Goal: Use online tool/utility

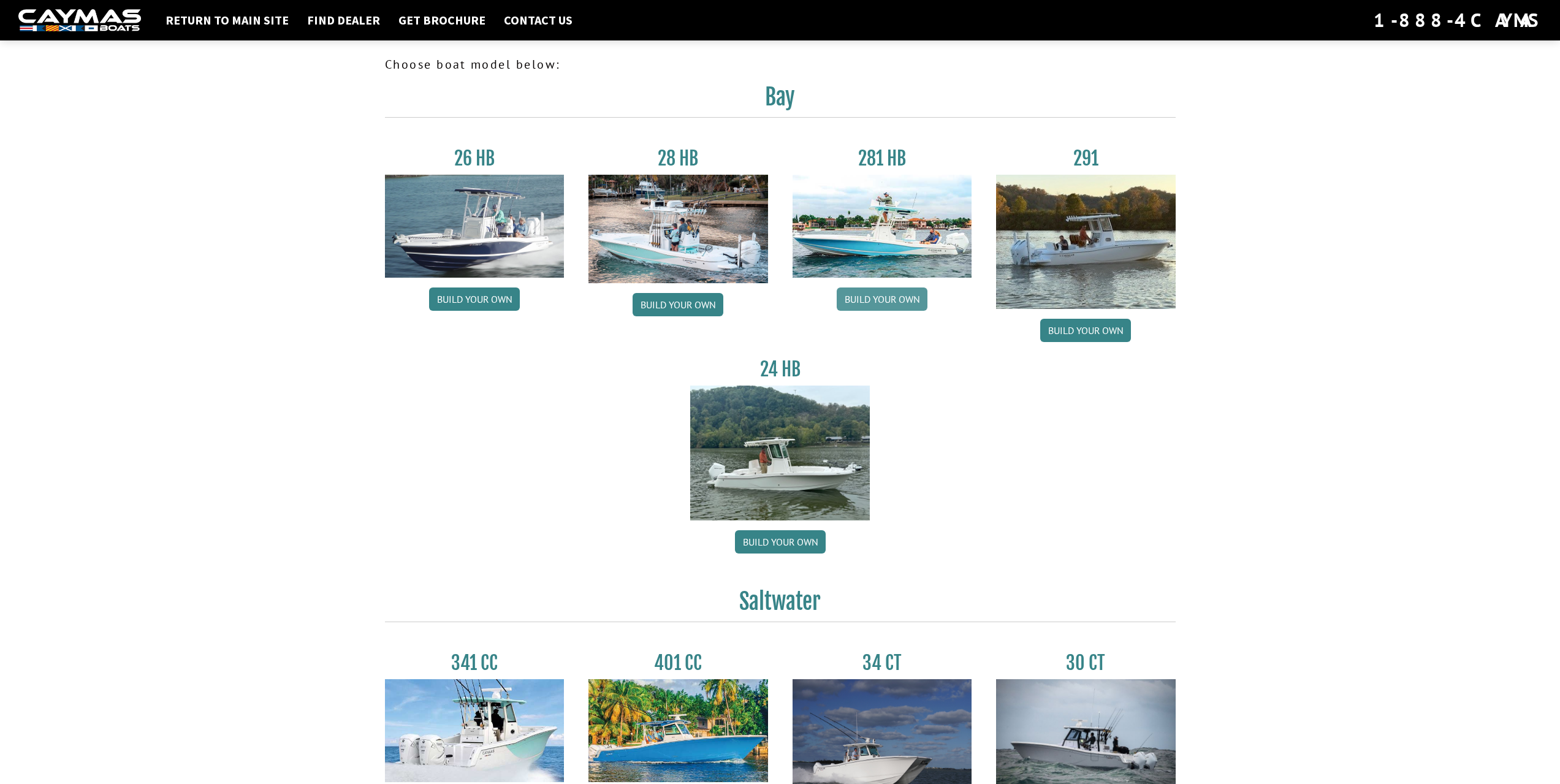
click at [866, 299] on link "Build your own" at bounding box center [882, 299] width 91 height 23
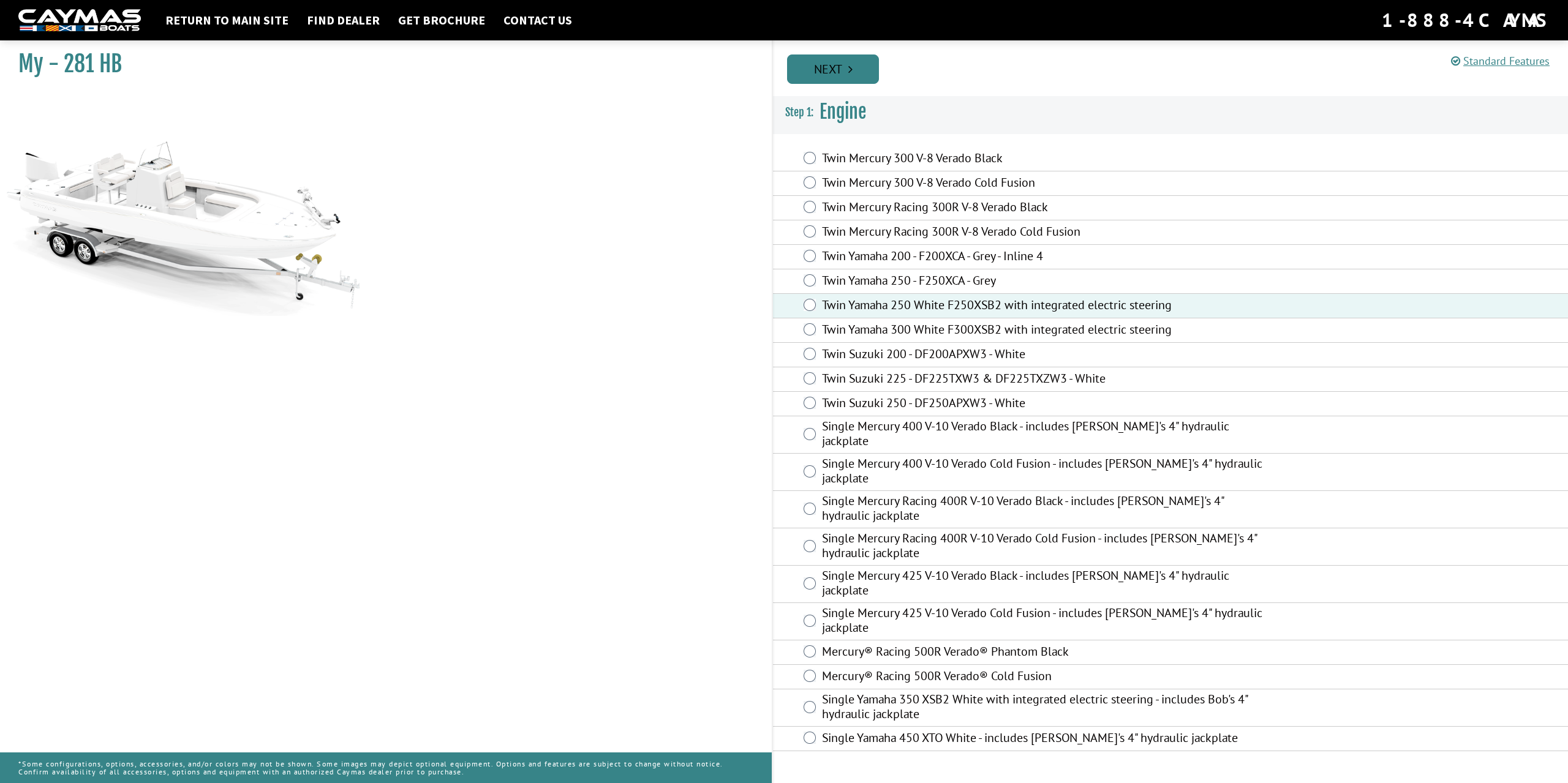
click at [827, 63] on link "Next" at bounding box center [833, 69] width 92 height 29
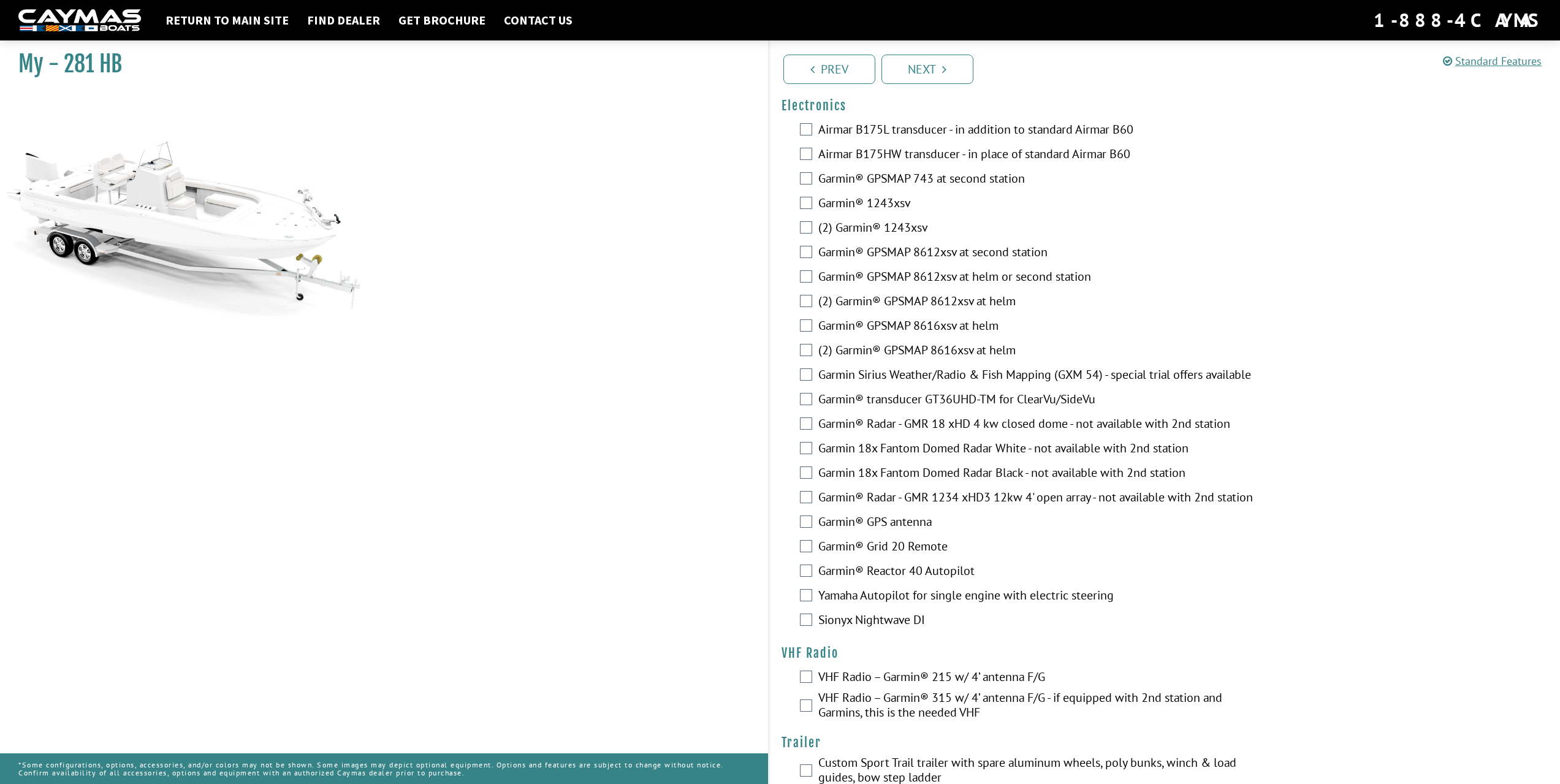
scroll to position [2863, 0]
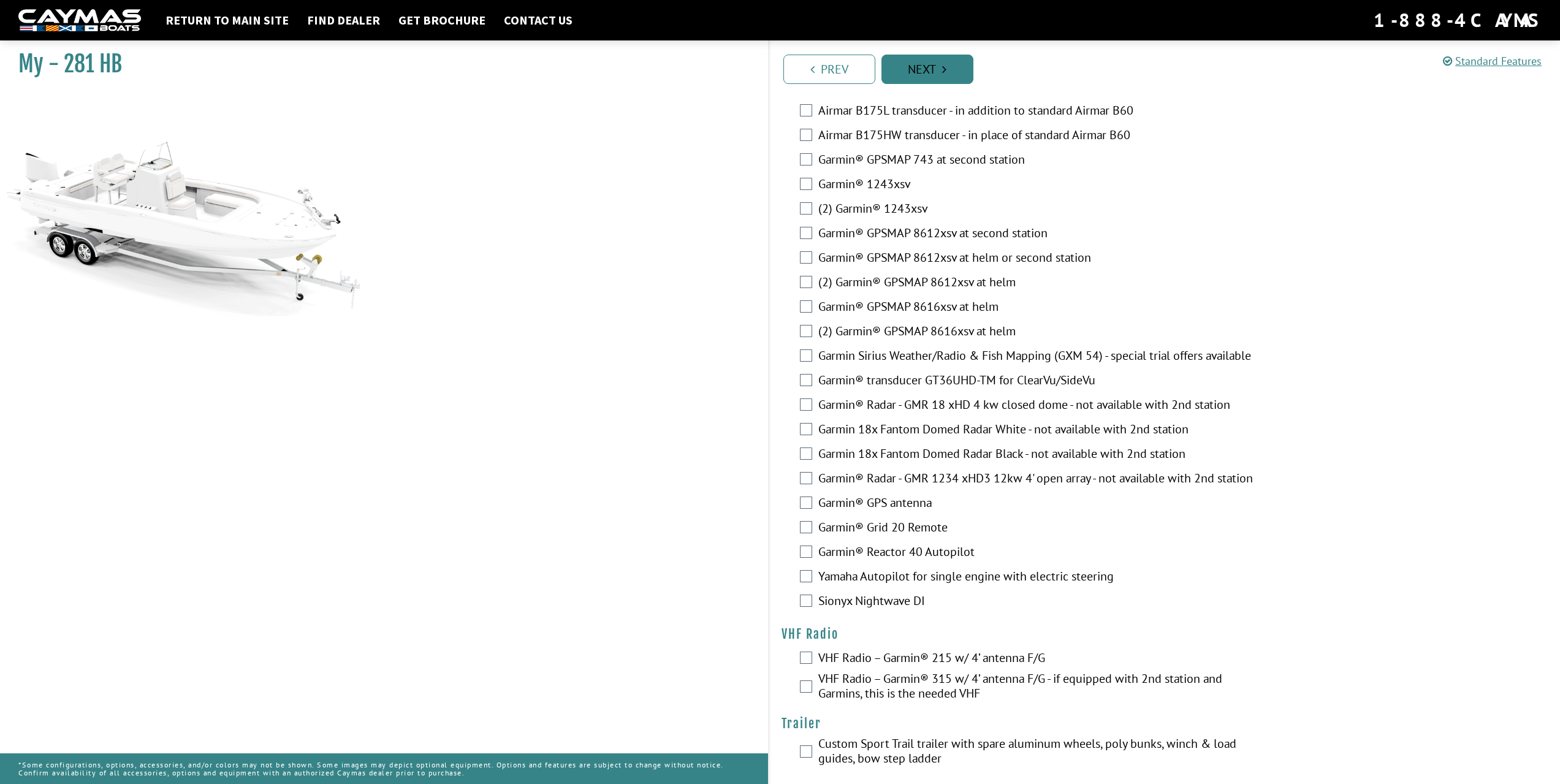
click at [933, 78] on link "Next" at bounding box center [928, 69] width 92 height 29
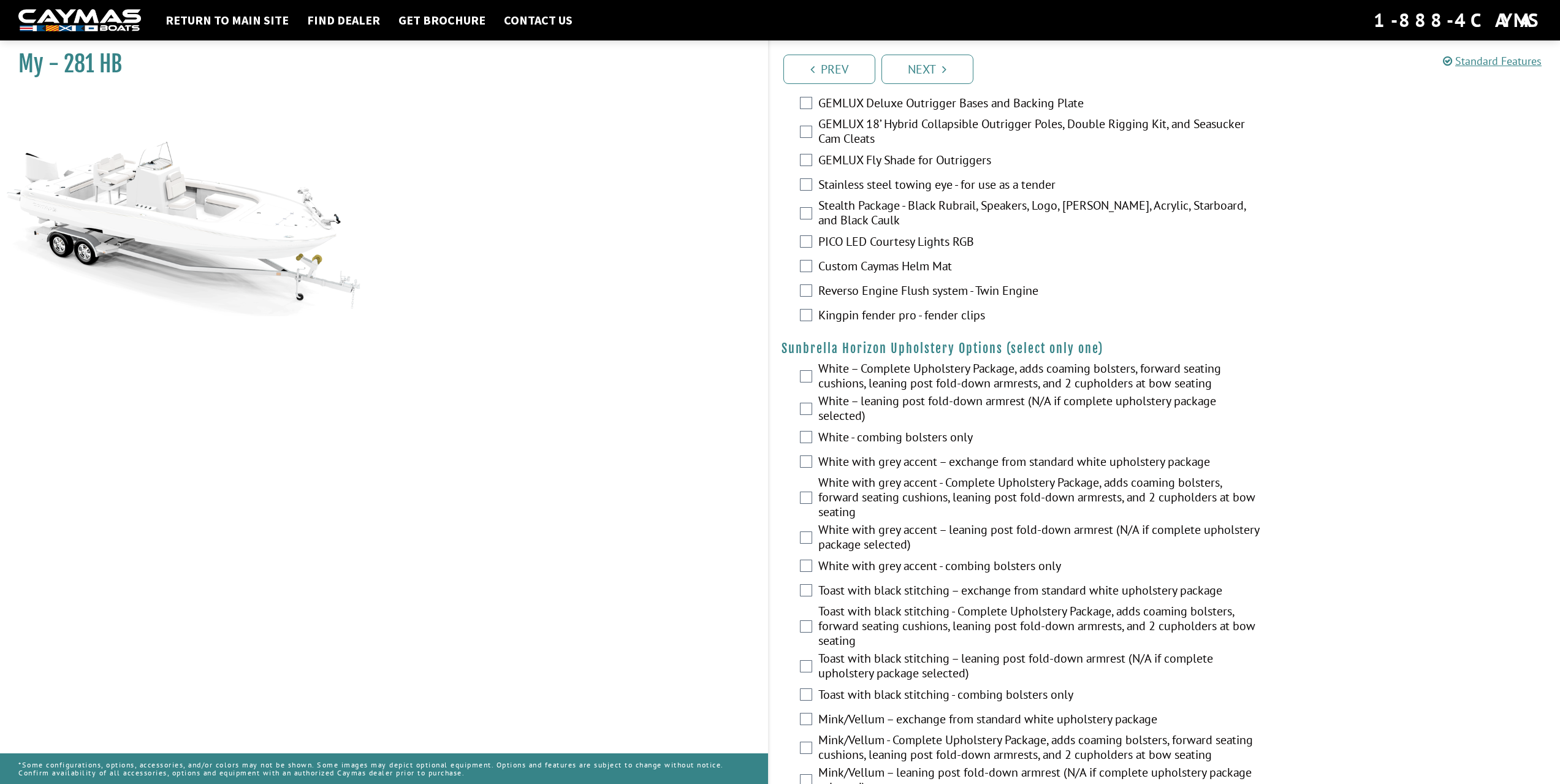
scroll to position [1966, 0]
click at [927, 68] on link "Next" at bounding box center [928, 69] width 92 height 29
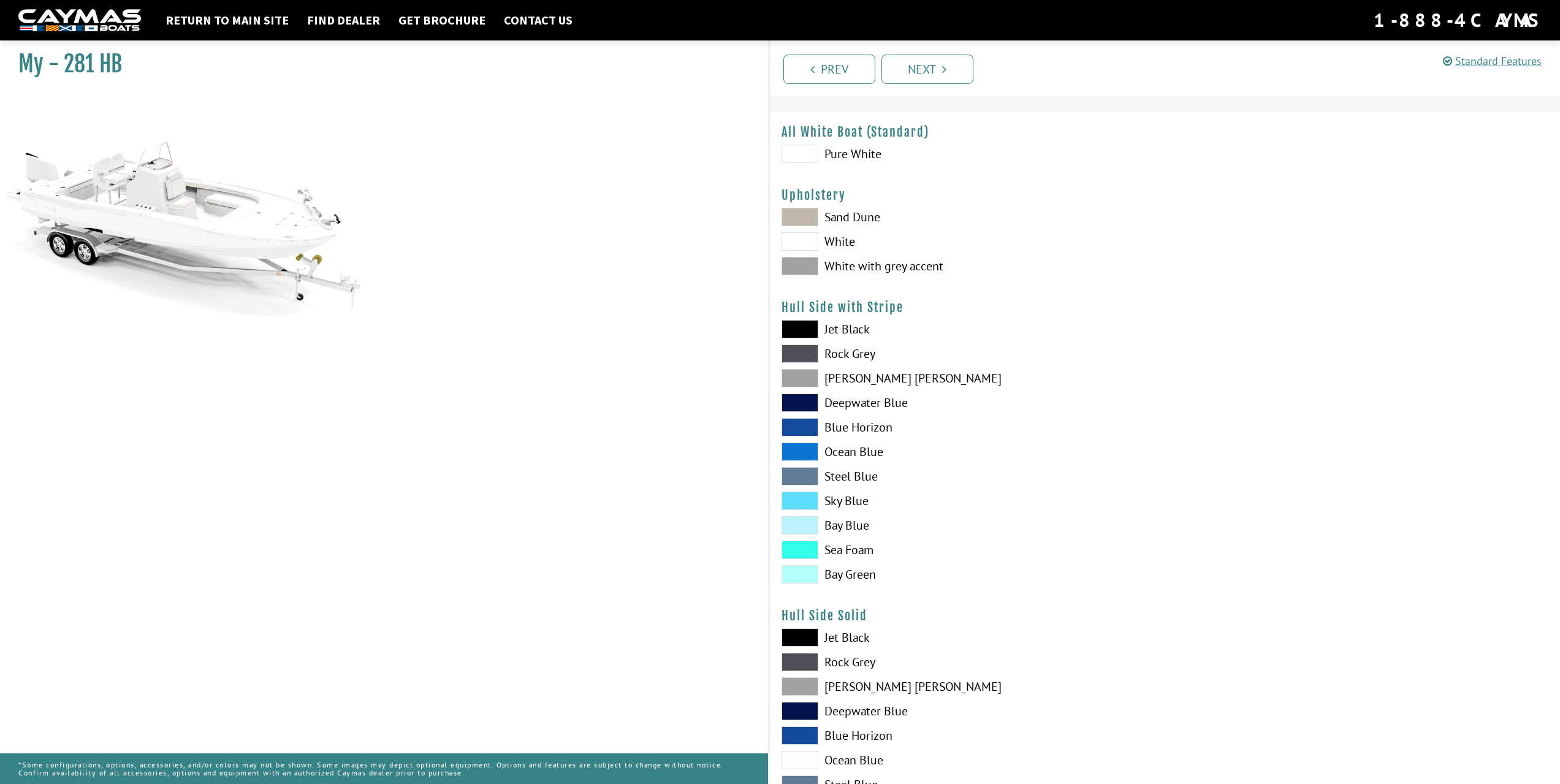
scroll to position [0, 0]
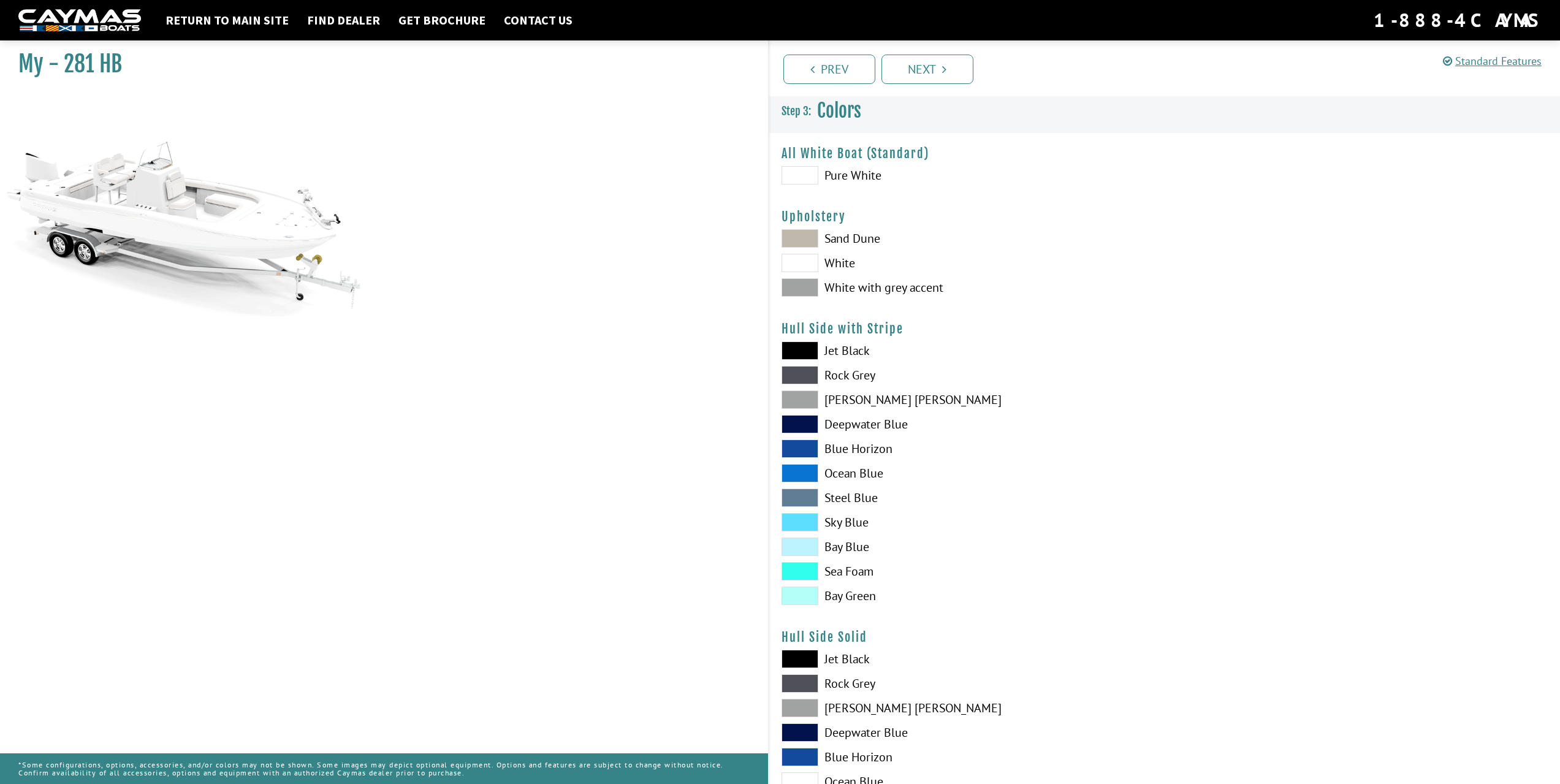
click at [790, 294] on span at bounding box center [800, 287] width 37 height 19
click at [799, 238] on span at bounding box center [800, 238] width 37 height 19
click at [798, 284] on span at bounding box center [800, 287] width 37 height 19
click at [808, 397] on span at bounding box center [800, 399] width 37 height 19
click at [798, 573] on span at bounding box center [800, 571] width 37 height 19
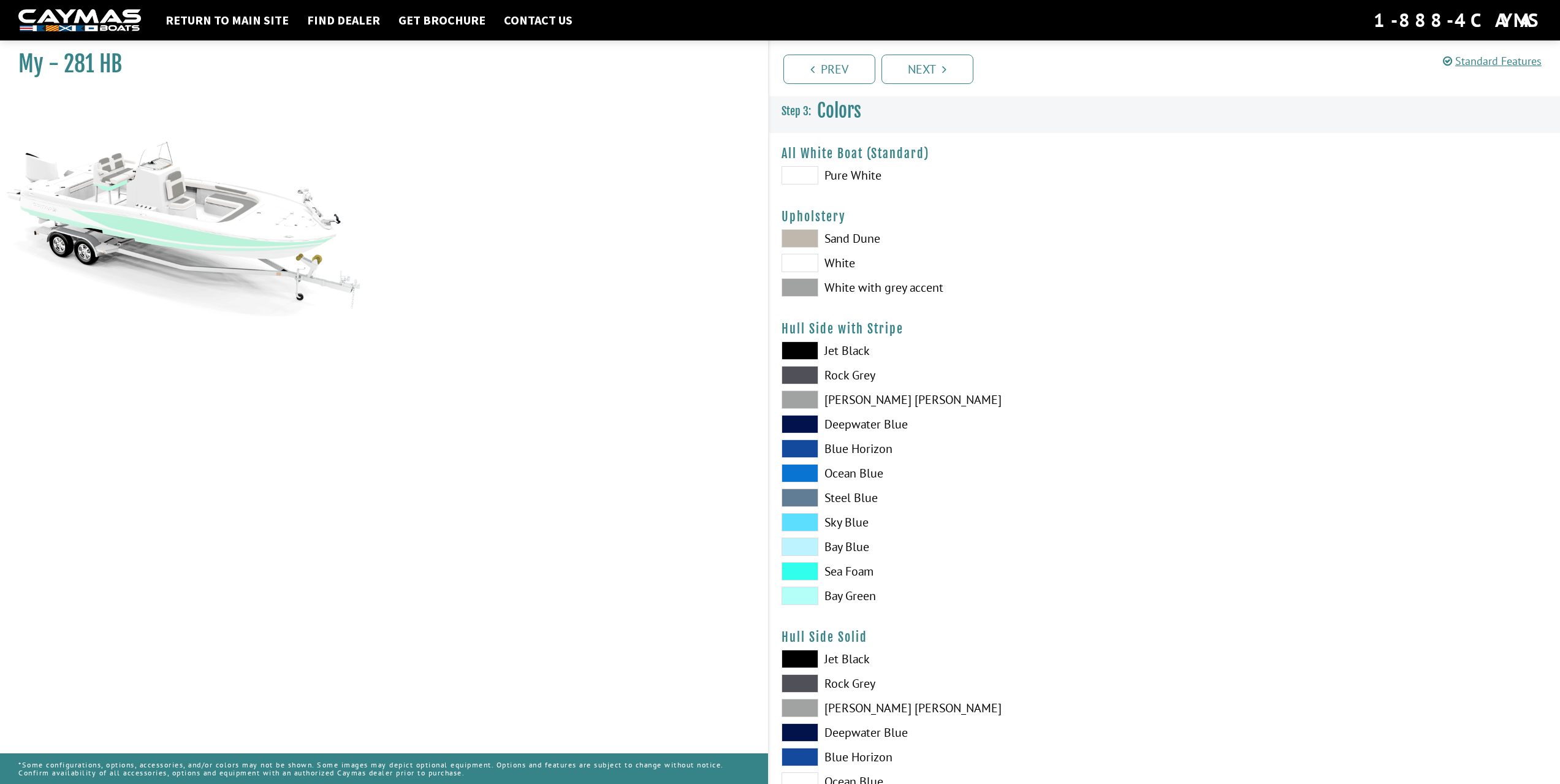
click at [801, 542] on span at bounding box center [800, 546] width 37 height 19
click at [807, 377] on span at bounding box center [800, 375] width 37 height 19
click at [805, 399] on span at bounding box center [800, 399] width 37 height 19
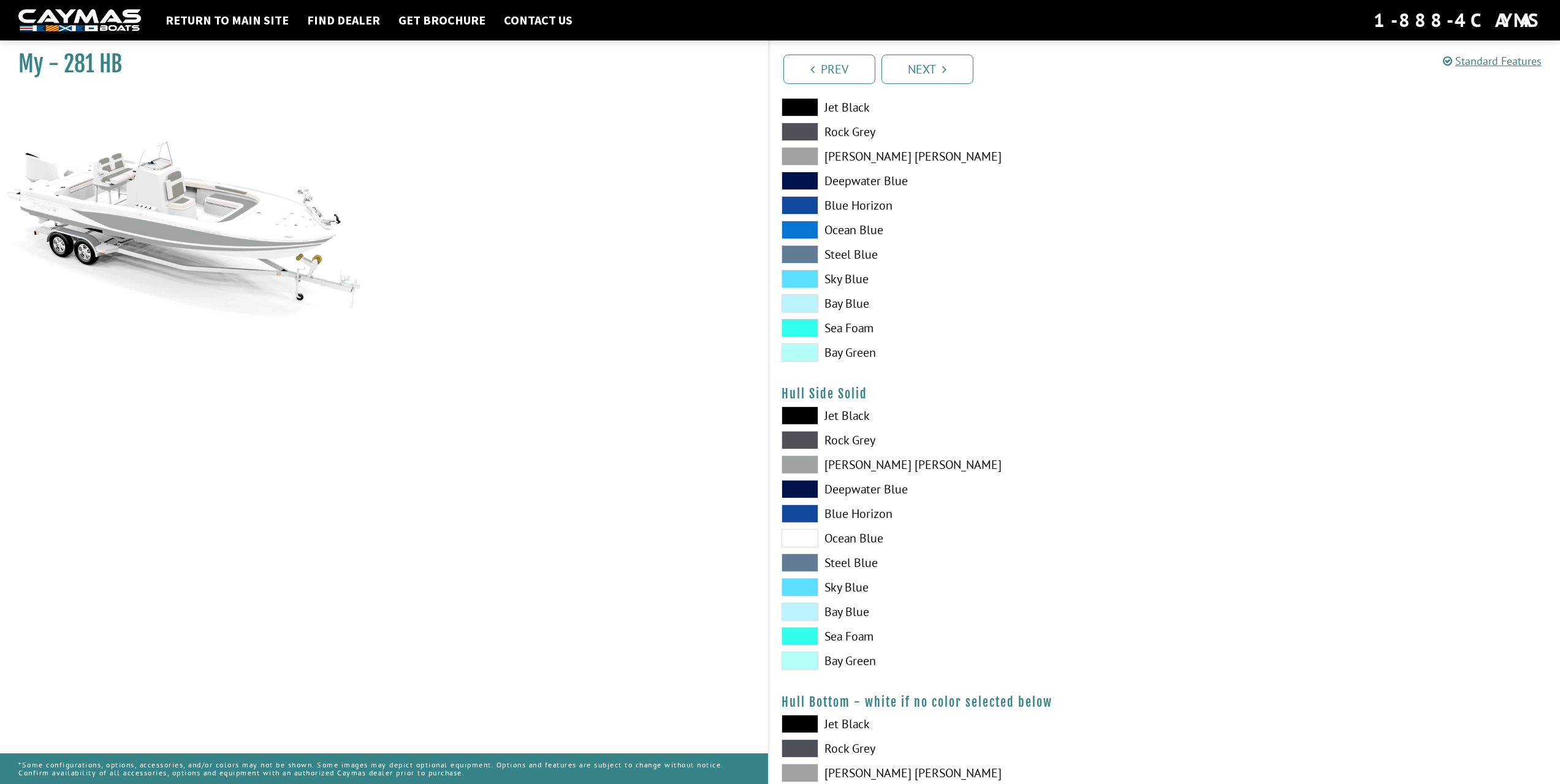
scroll to position [245, 0]
click at [808, 414] on span at bounding box center [800, 414] width 37 height 19
click at [791, 533] on span at bounding box center [800, 536] width 37 height 19
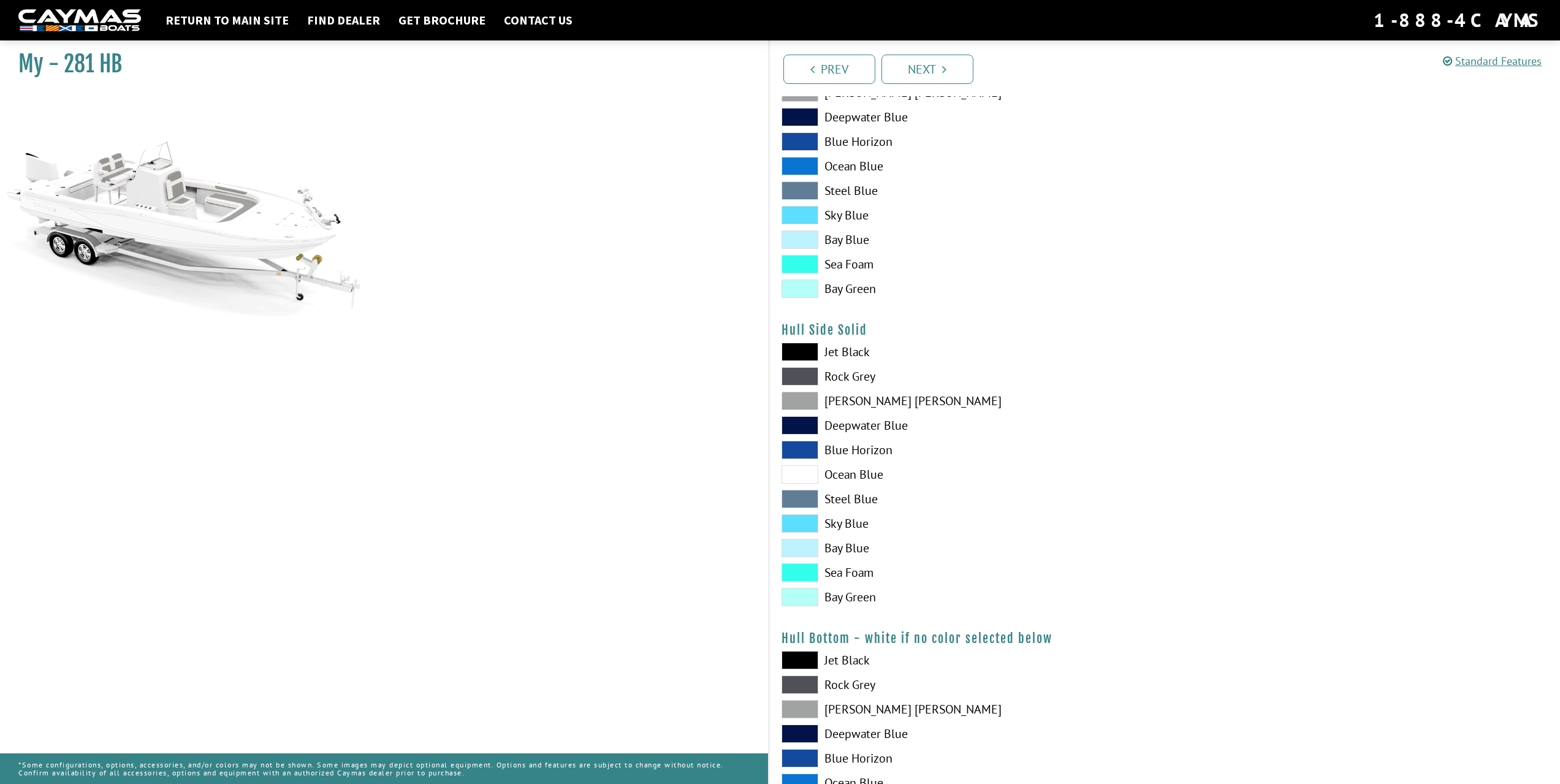
scroll to position [306, 0]
click at [801, 351] on span at bounding box center [800, 352] width 37 height 19
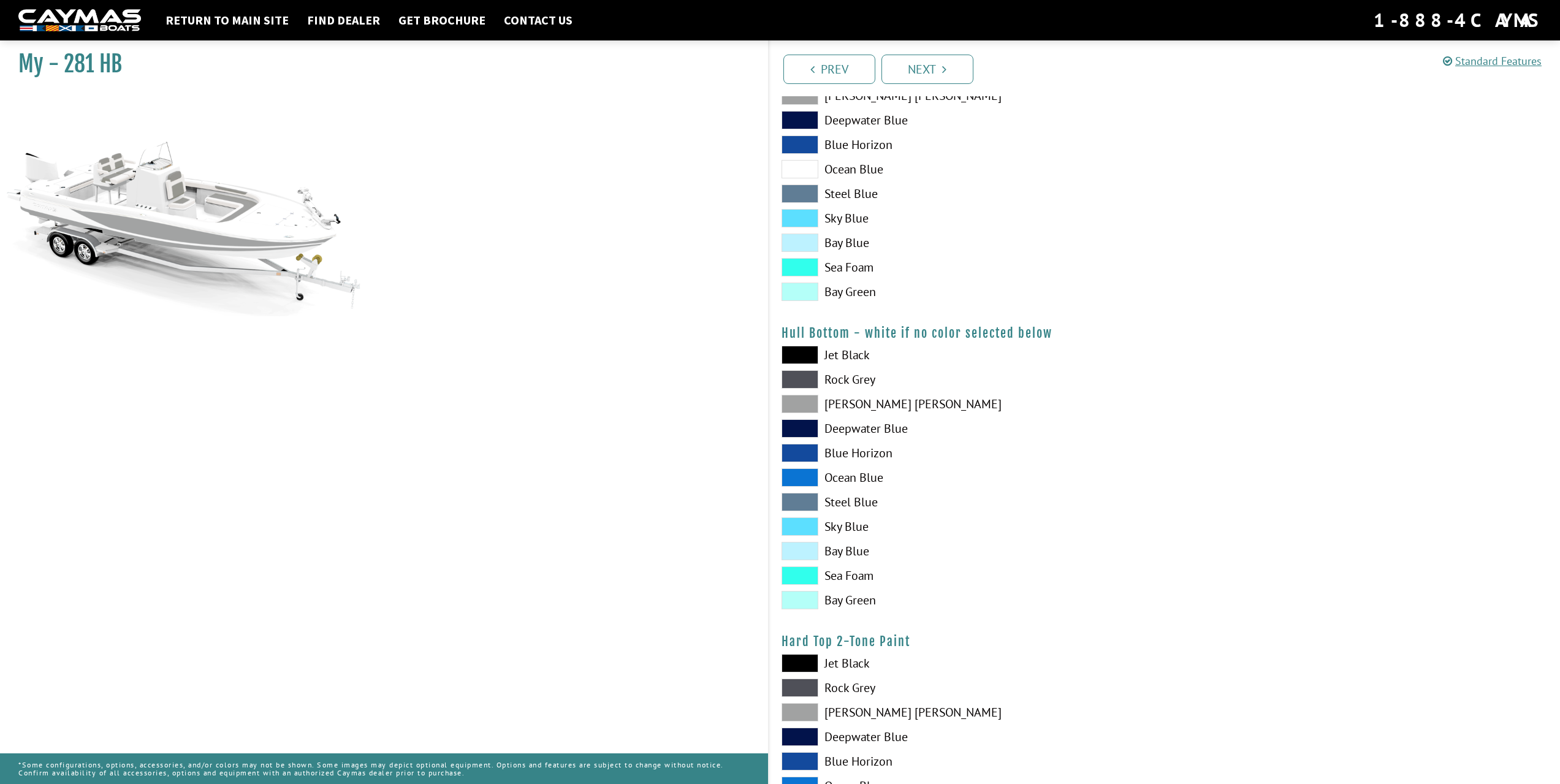
scroll to position [613, 0]
click at [804, 399] on span at bounding box center [800, 403] width 37 height 19
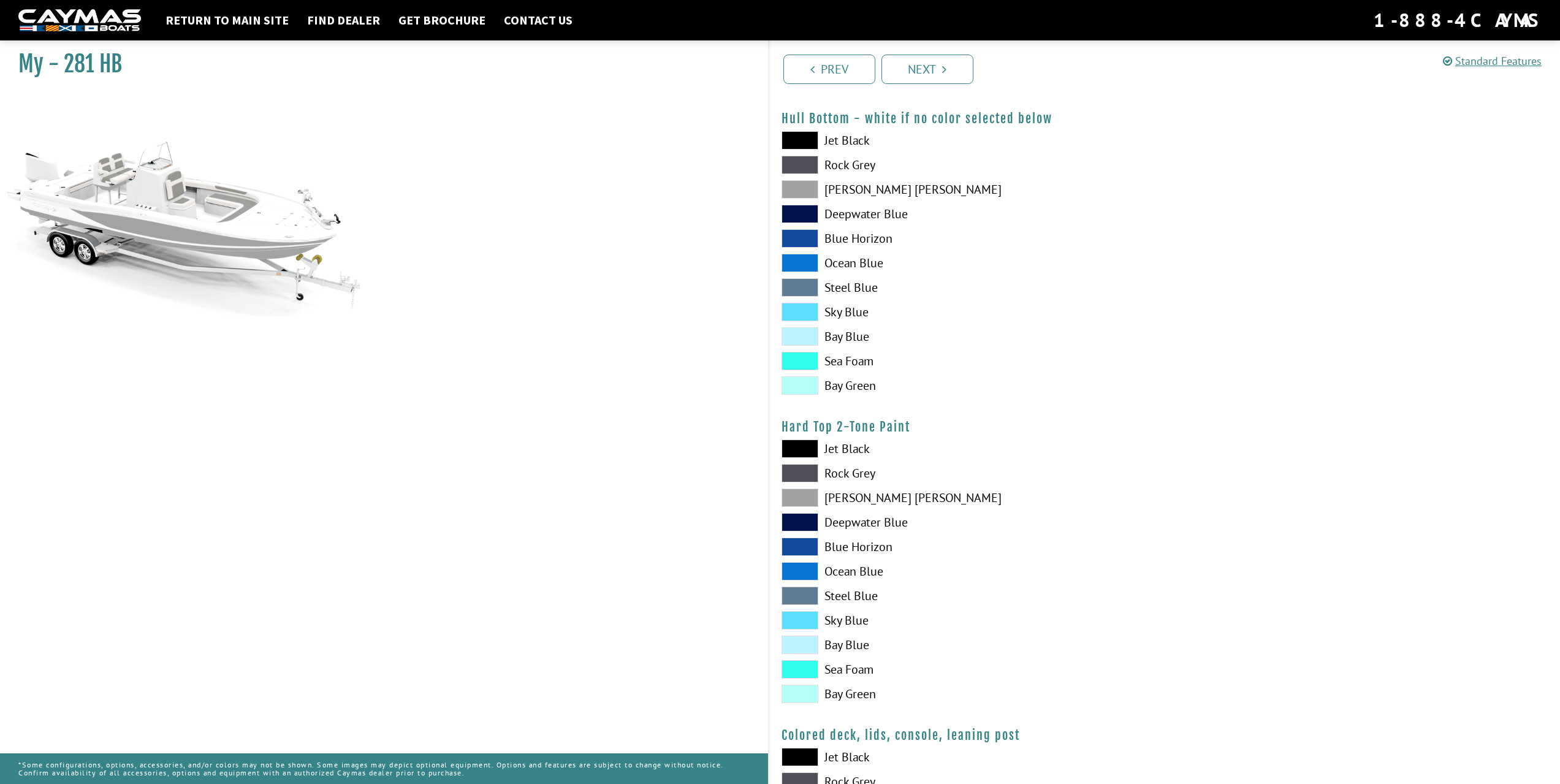
scroll to position [858, 0]
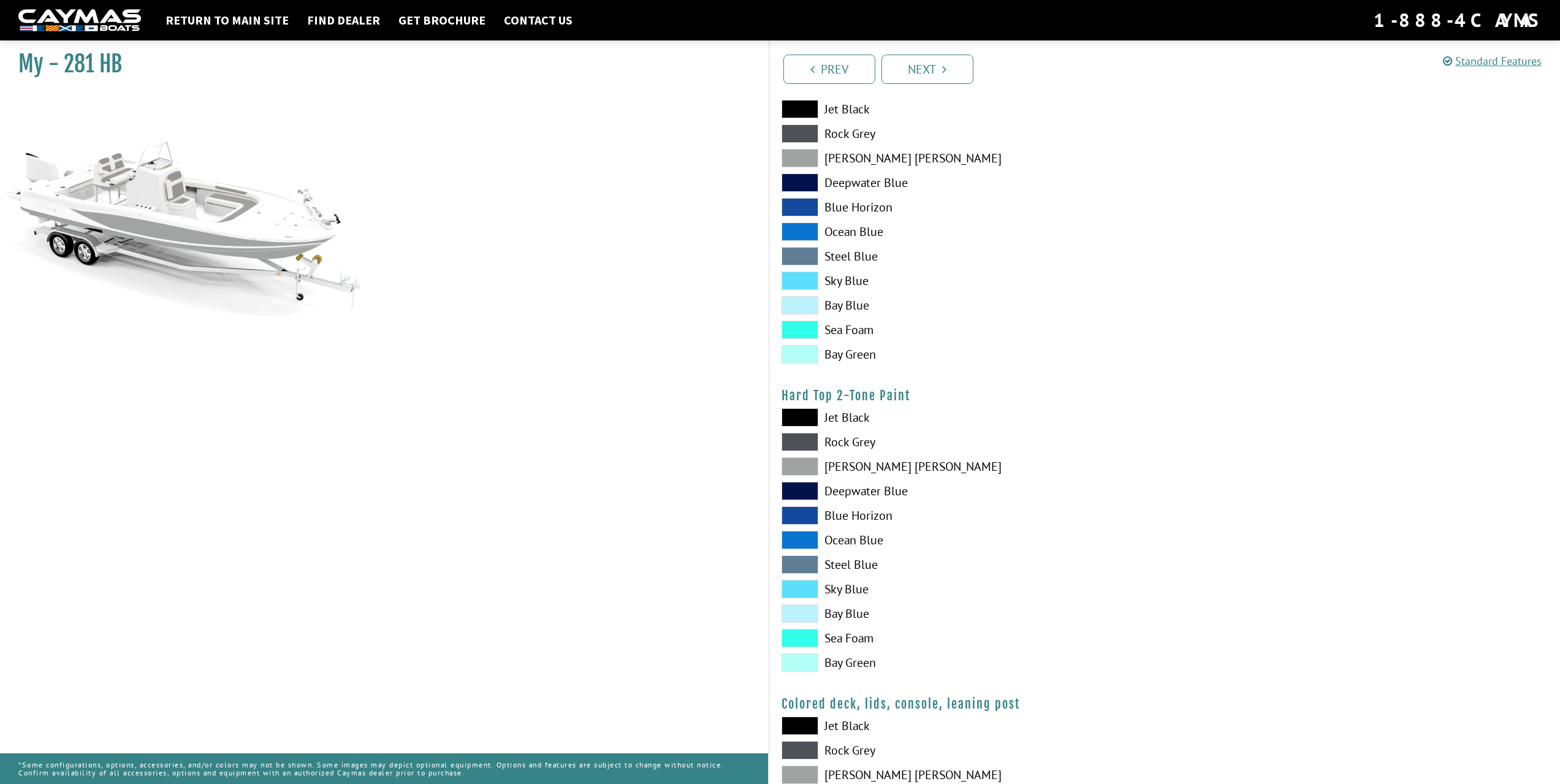
click at [802, 416] on span at bounding box center [800, 417] width 37 height 19
click at [802, 467] on span at bounding box center [800, 466] width 37 height 19
click at [793, 415] on span at bounding box center [800, 417] width 37 height 19
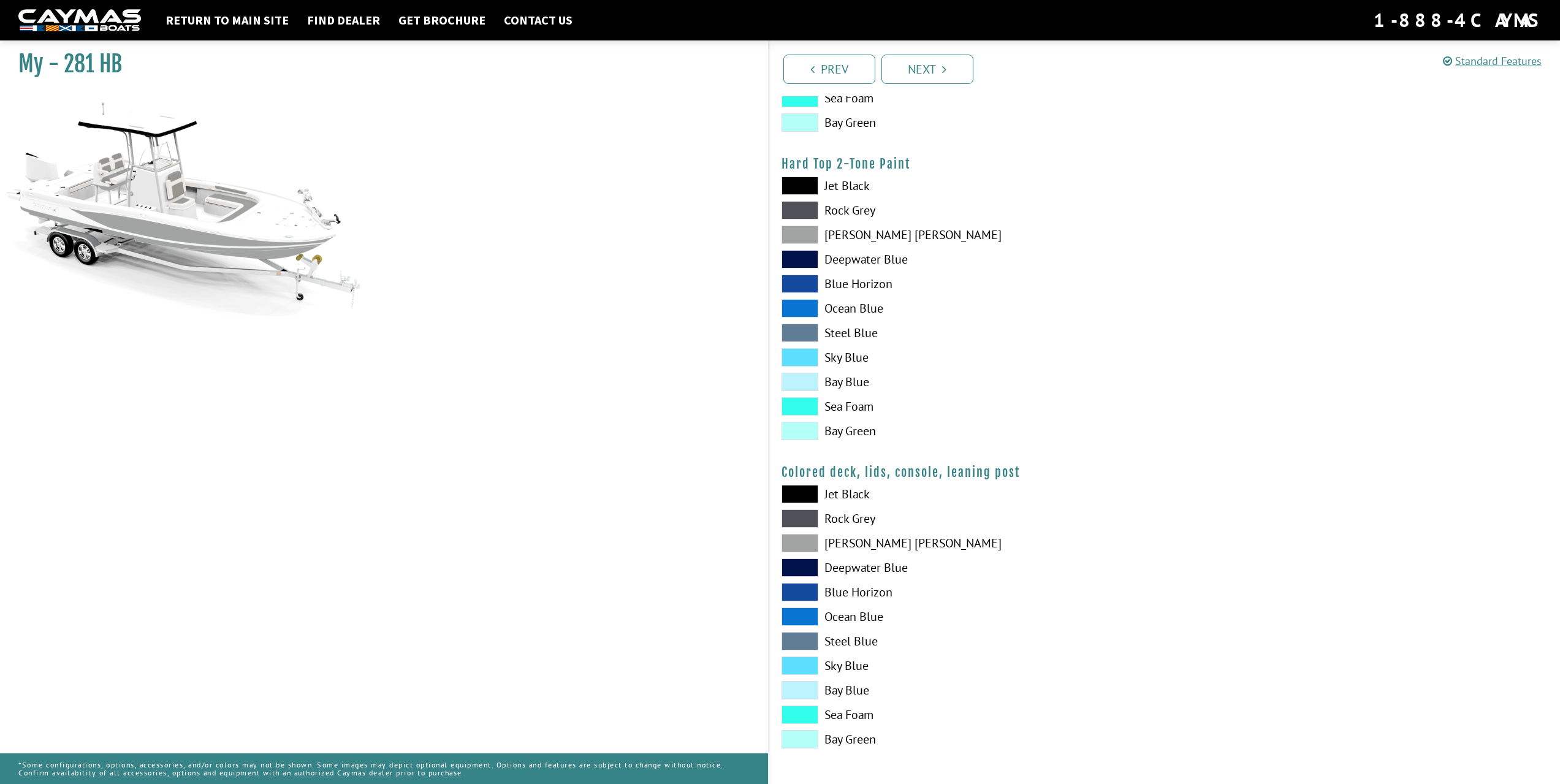
scroll to position [1090, 0]
click at [812, 493] on span at bounding box center [800, 493] width 37 height 19
click at [798, 539] on span at bounding box center [800, 542] width 37 height 19
click at [935, 65] on link "Next" at bounding box center [928, 69] width 92 height 29
